Goal: Transaction & Acquisition: Book appointment/travel/reservation

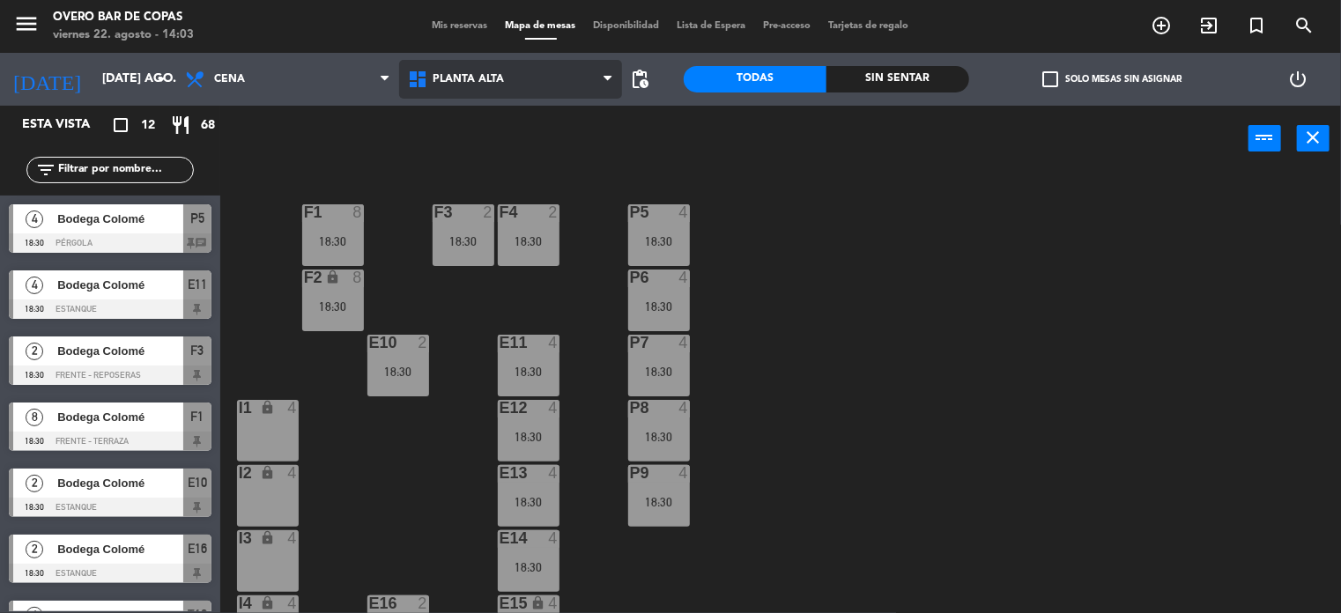
click at [461, 79] on span "Planta Alta" at bounding box center [467, 79] width 71 height 12
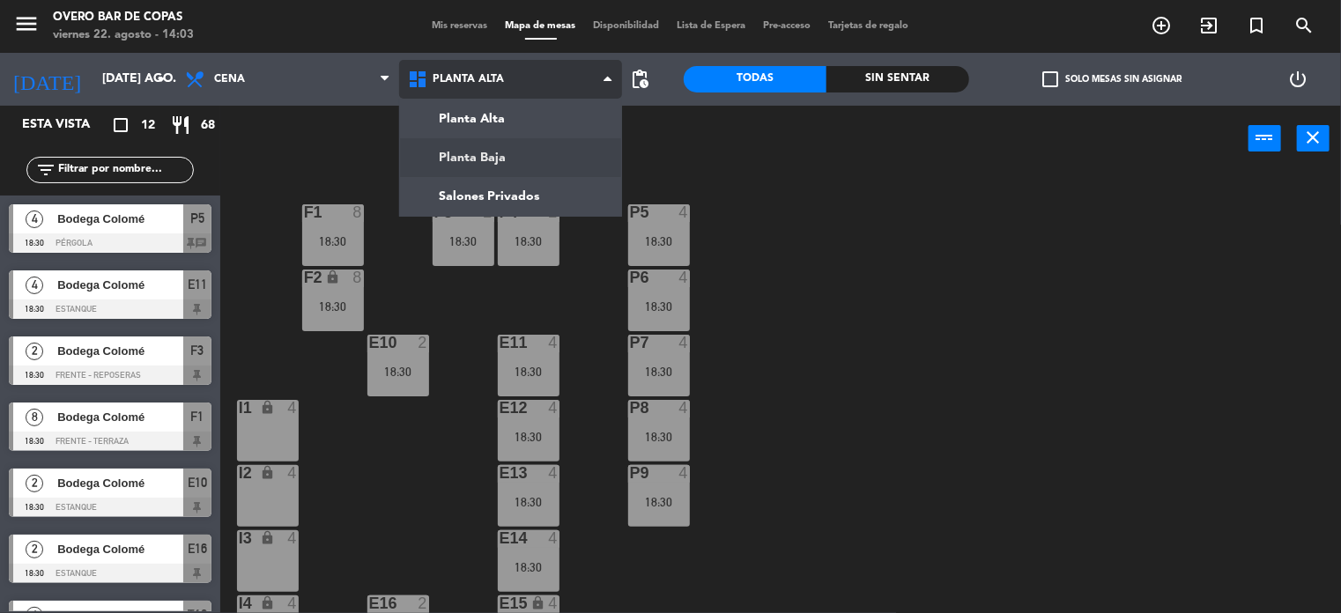
click at [477, 149] on ng-component "menu Overo Bar [PERSON_NAME] viernes 22. agosto - 14:03 Mis reservas Mapa de me…" at bounding box center [670, 307] width 1341 height 614
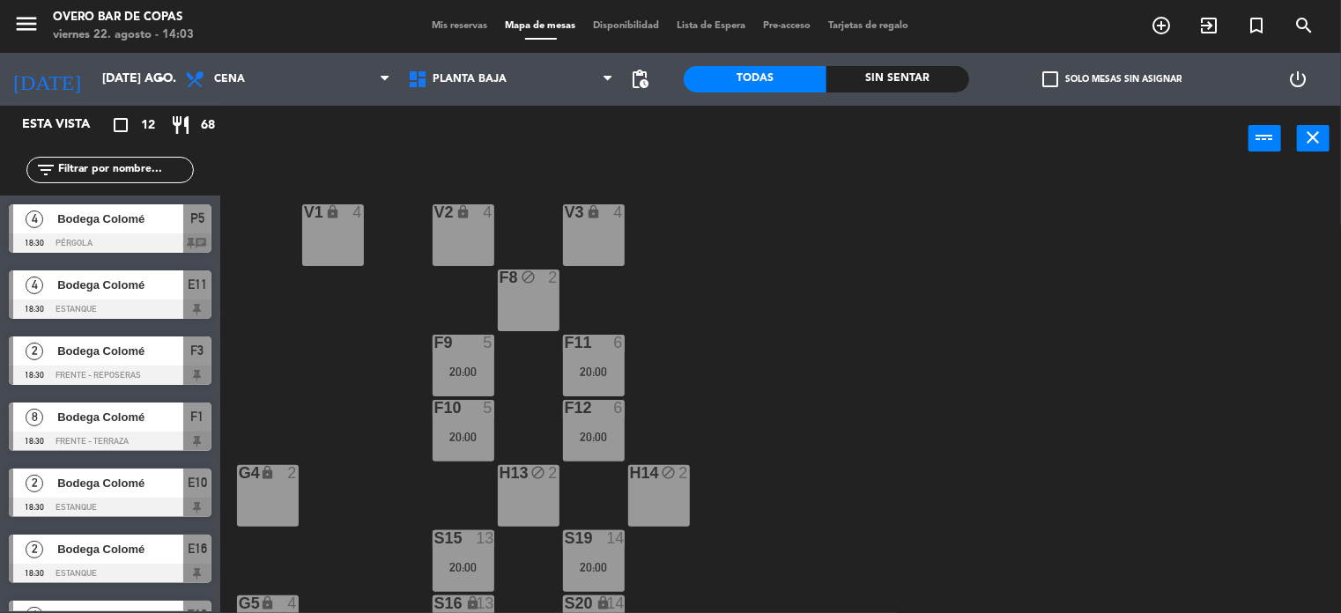
scroll to position [238, 0]
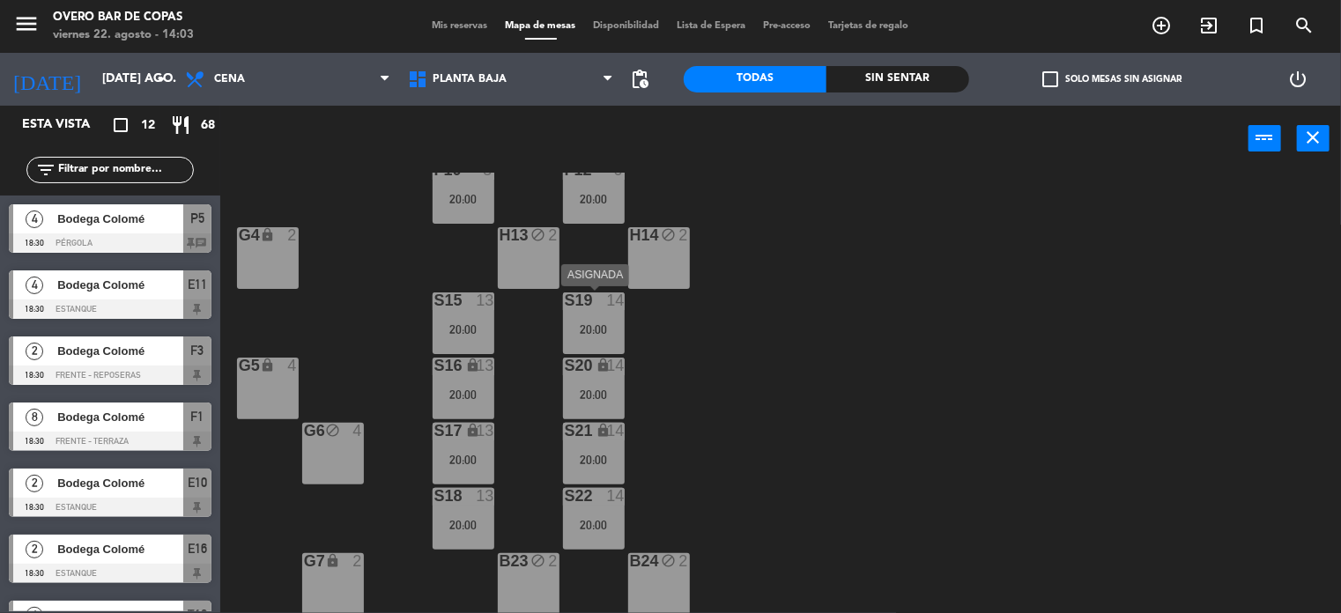
click at [597, 336] on div "S19 14 20:00" at bounding box center [594, 323] width 62 height 62
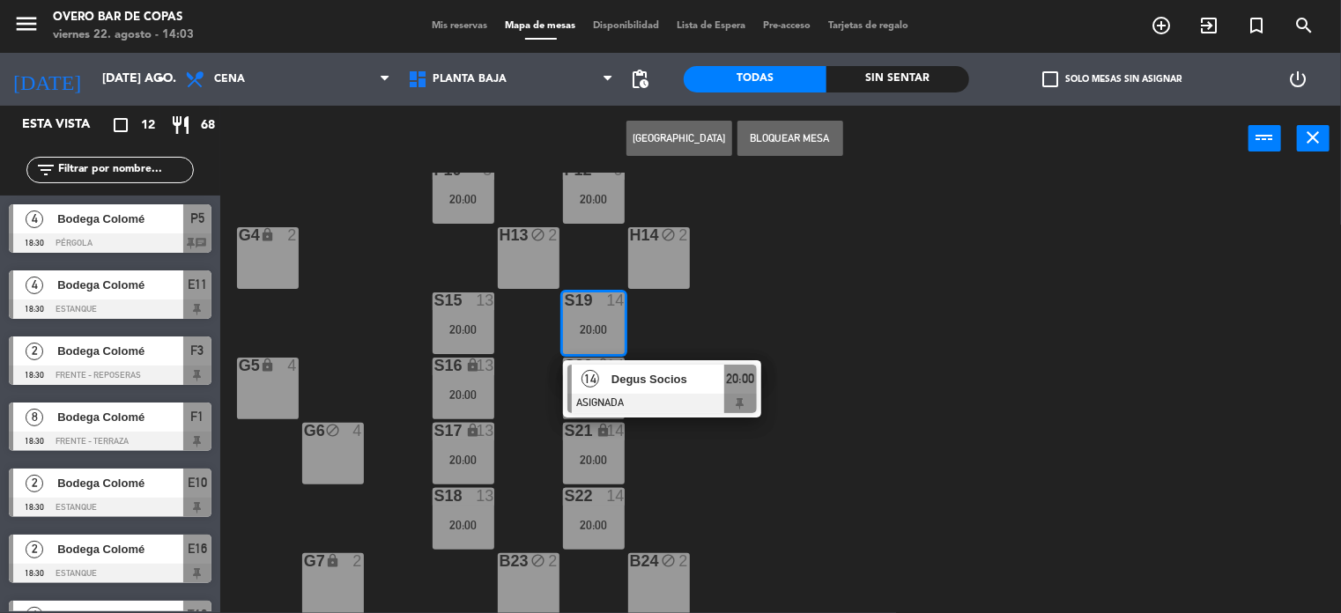
click at [676, 139] on button "[GEOGRAPHIC_DATA]" at bounding box center [679, 138] width 106 height 35
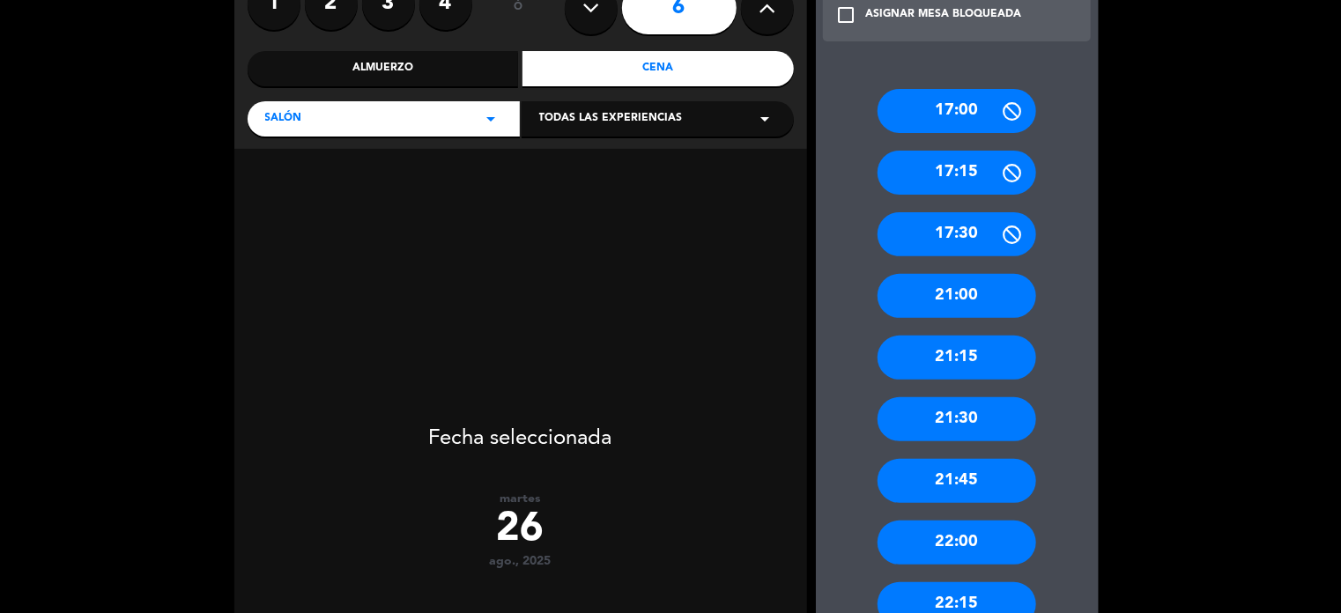
scroll to position [176, 0]
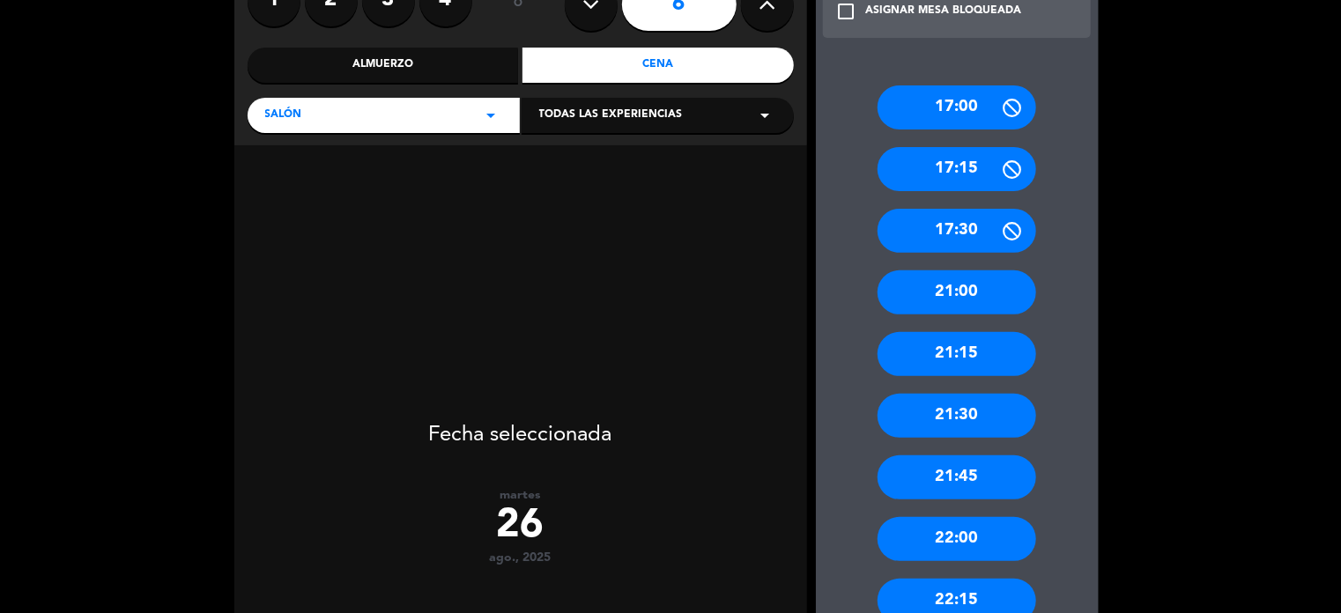
click at [943, 526] on div "22:00" at bounding box center [956, 539] width 159 height 44
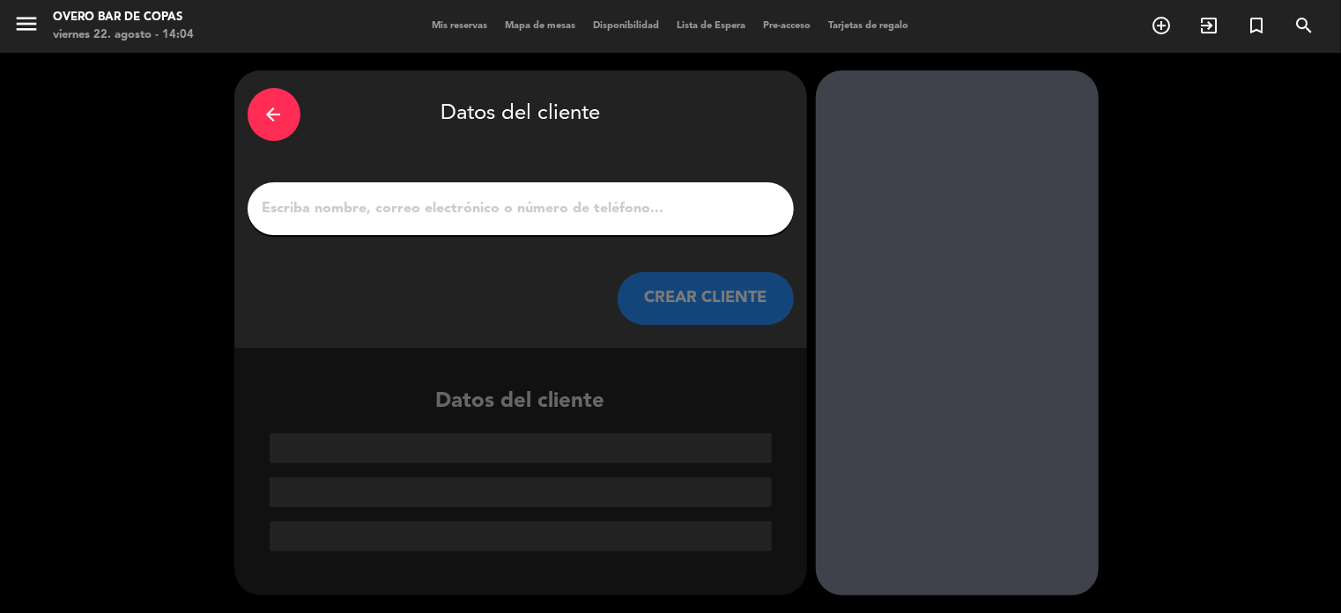
click at [620, 209] on input "1" at bounding box center [521, 208] width 520 height 25
paste input "[PERSON_NAME] (Fly With [PERSON_NAME])"
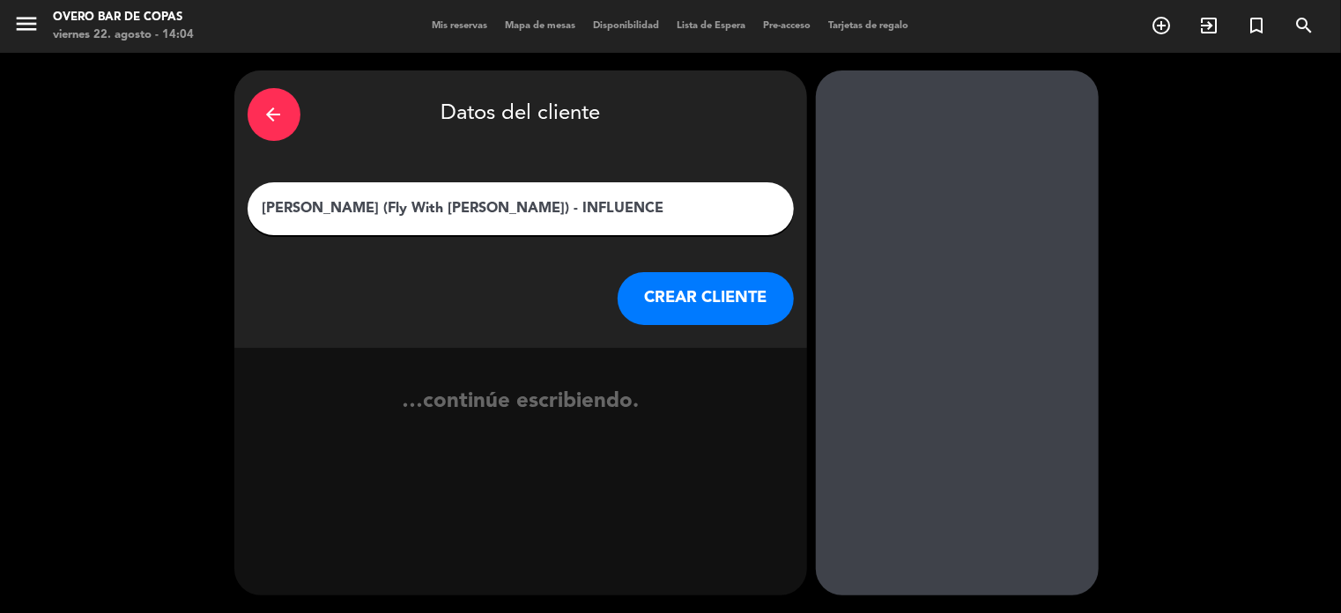
type input "[PERSON_NAME] (Fly With [PERSON_NAME]) - INFLUENCER"
click at [690, 292] on button "CREAR CLIENTE" at bounding box center [705, 298] width 176 height 53
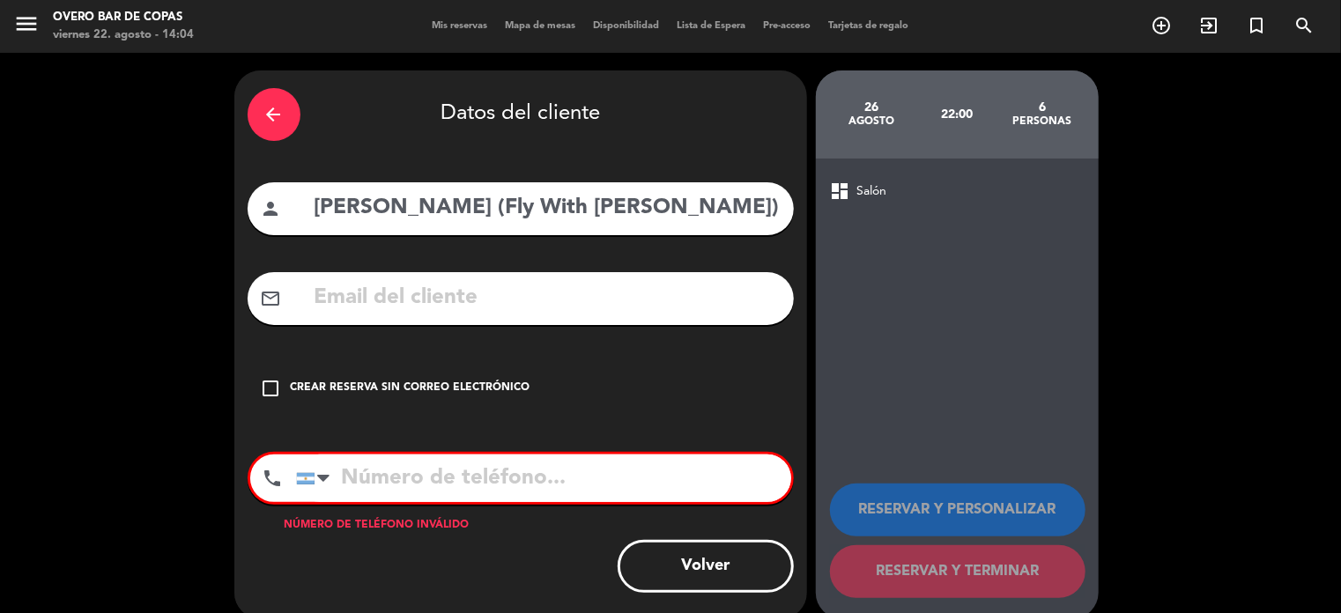
click at [475, 381] on div "Crear reserva sin correo electrónico" at bounding box center [411, 389] width 240 height 18
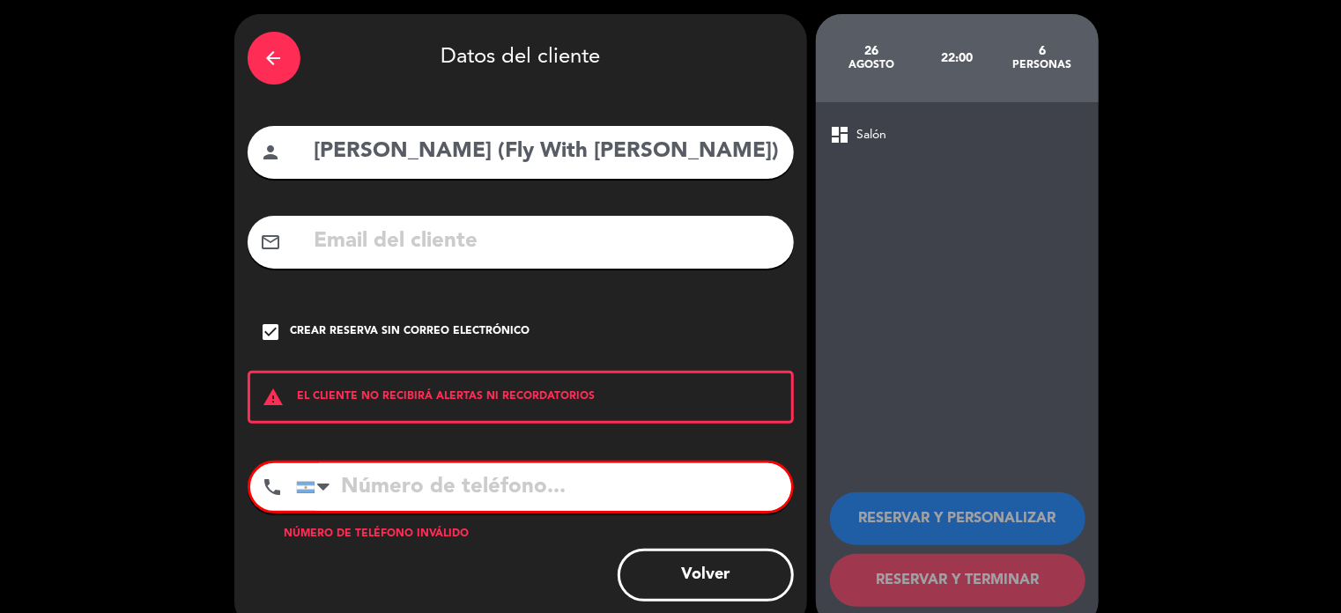
scroll to position [88, 0]
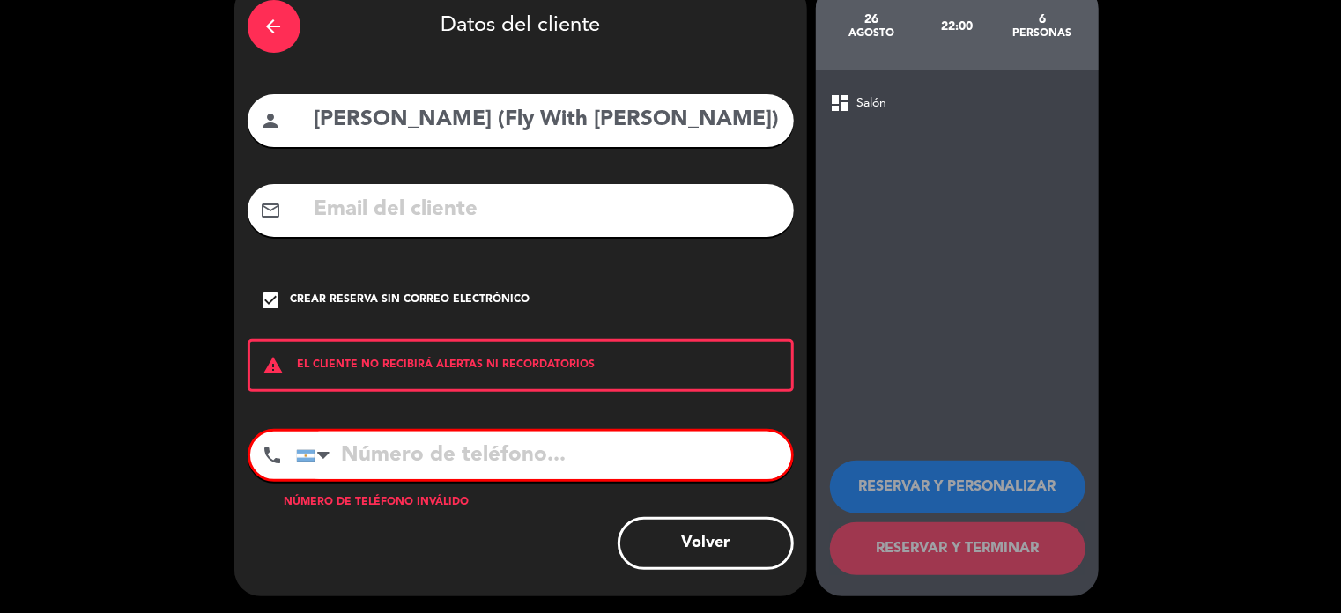
click at [554, 454] on input "tel" at bounding box center [543, 456] width 495 height 48
click at [868, 373] on div "dashboard Salón RESERVAR Y PERSONALIZAR RESERVAR Y TERMINAR" at bounding box center [957, 333] width 283 height 526
click at [423, 292] on div "Crear reserva sin correo electrónico" at bounding box center [411, 301] width 240 height 18
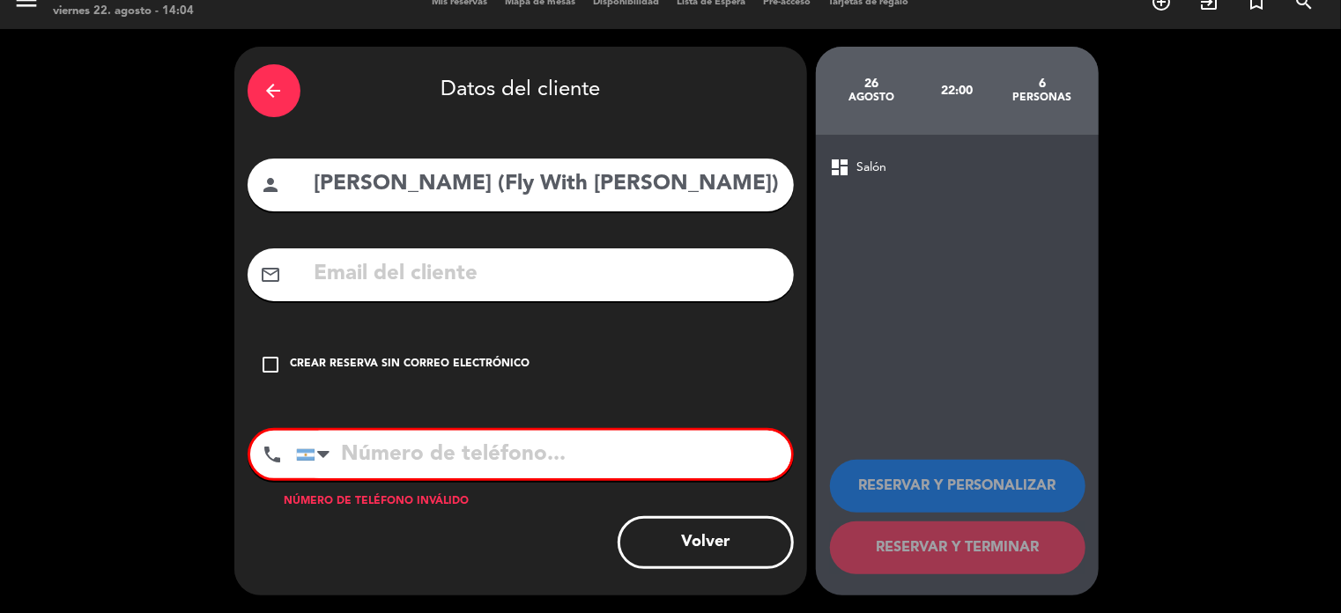
scroll to position [23, 0]
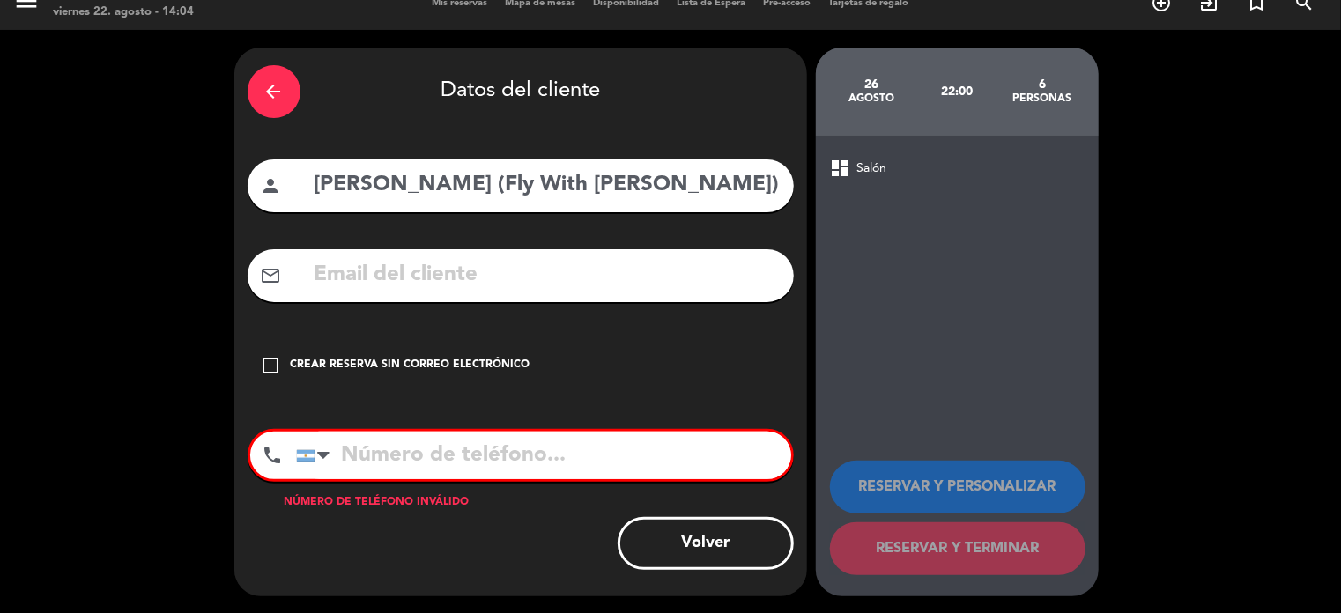
click at [405, 362] on div "Crear reserva sin correo electrónico" at bounding box center [411, 366] width 240 height 18
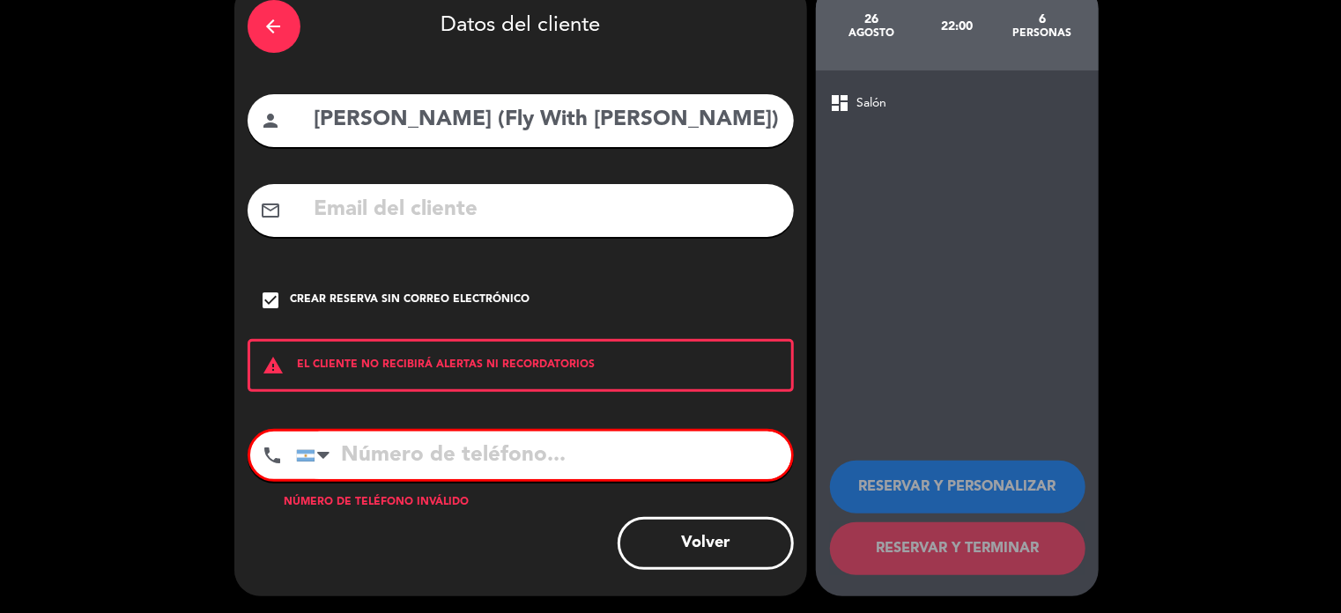
click at [691, 537] on button "Volver" at bounding box center [705, 543] width 176 height 53
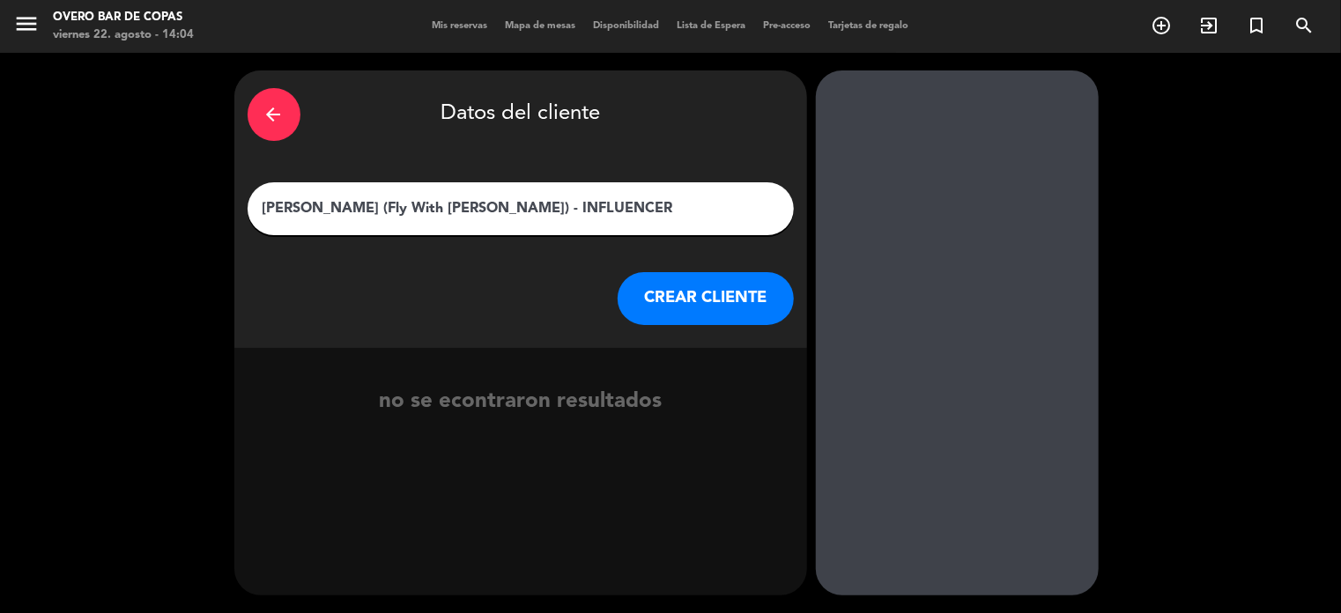
click at [676, 305] on button "CREAR CLIENTE" at bounding box center [705, 298] width 176 height 53
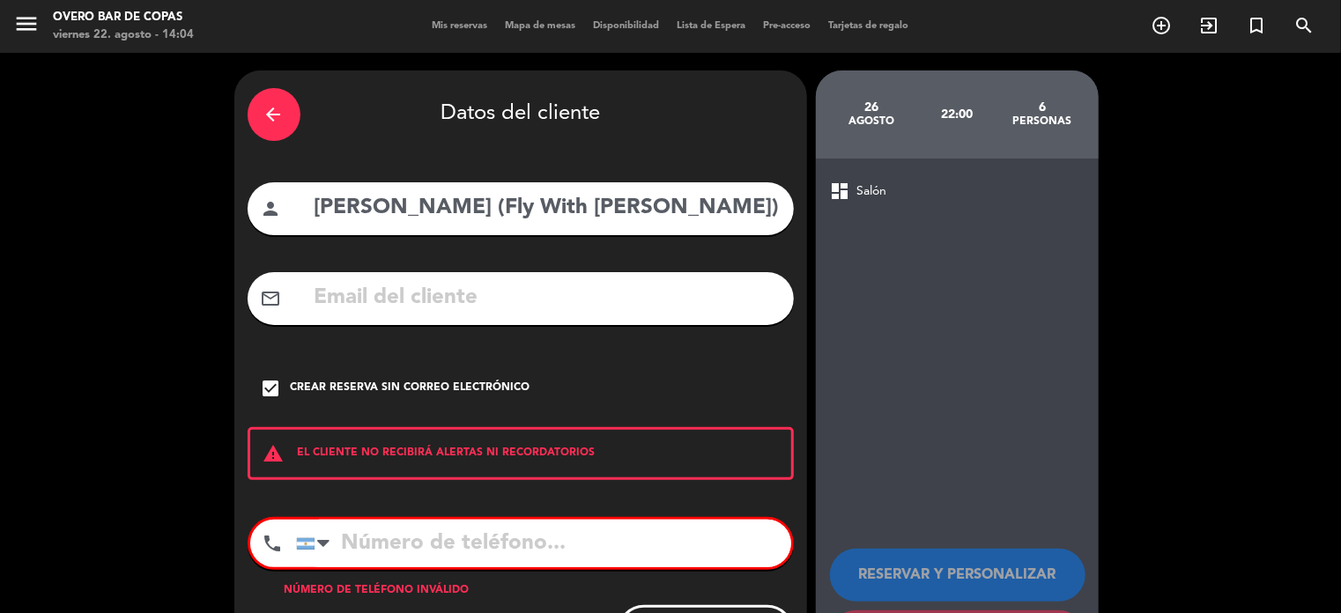
scroll to position [88, 0]
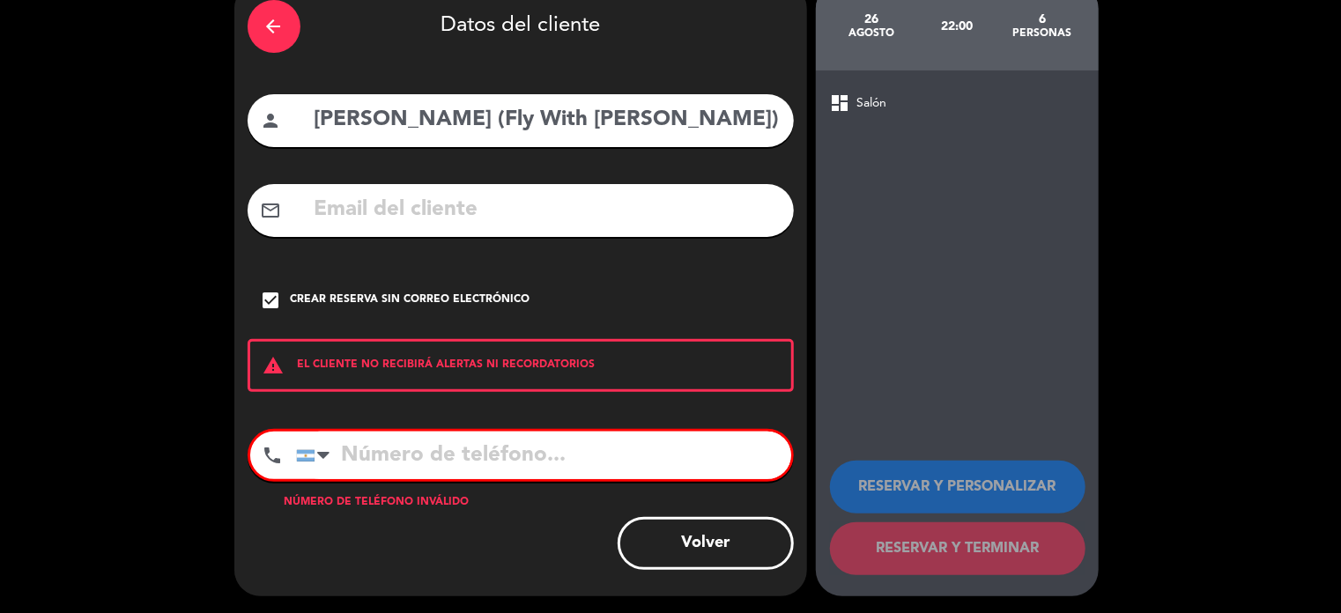
click at [393, 452] on input "tel" at bounding box center [543, 456] width 495 height 48
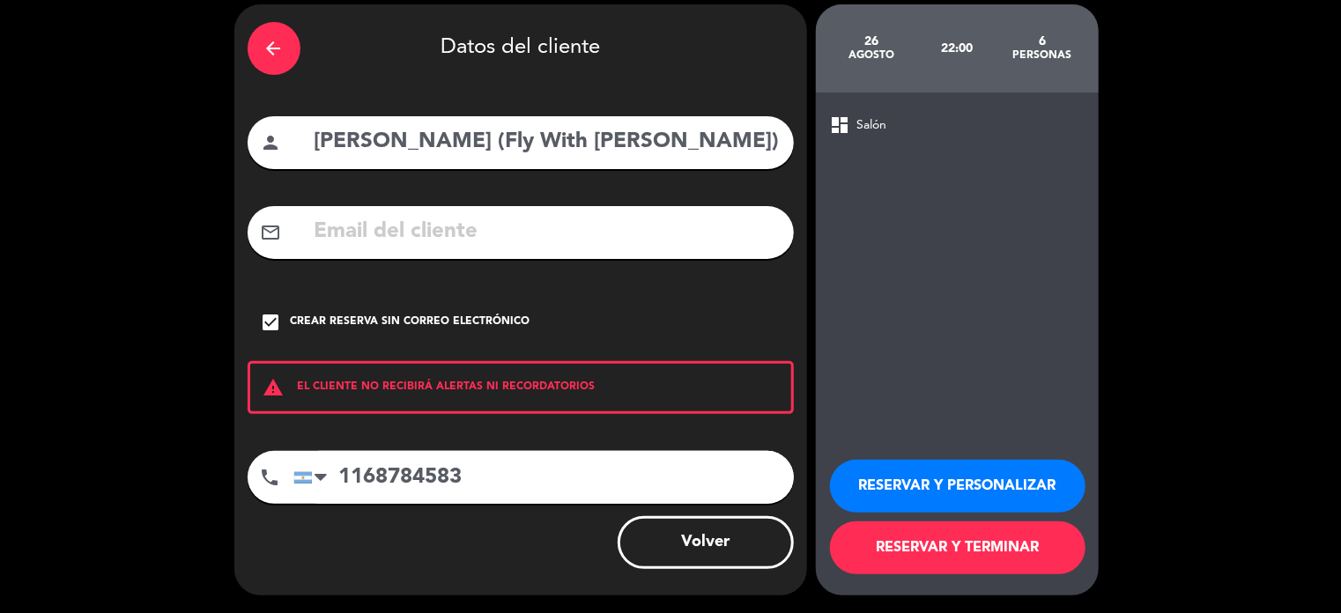
type input "1168784583"
click at [909, 484] on button "RESERVAR Y PERSONALIZAR" at bounding box center [957, 486] width 255 height 53
